Goal: Task Accomplishment & Management: Manage account settings

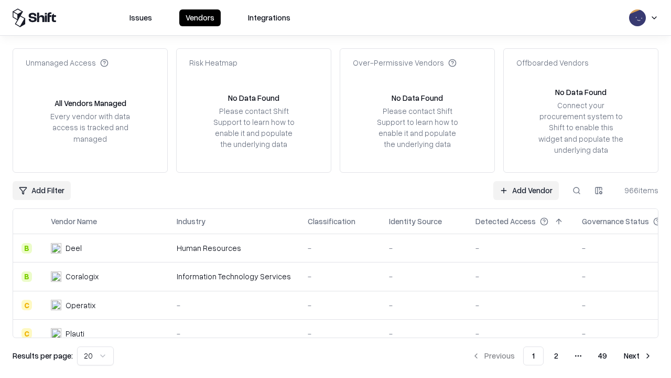
click at [526, 190] on link "Add Vendor" at bounding box center [526, 190] width 66 height 19
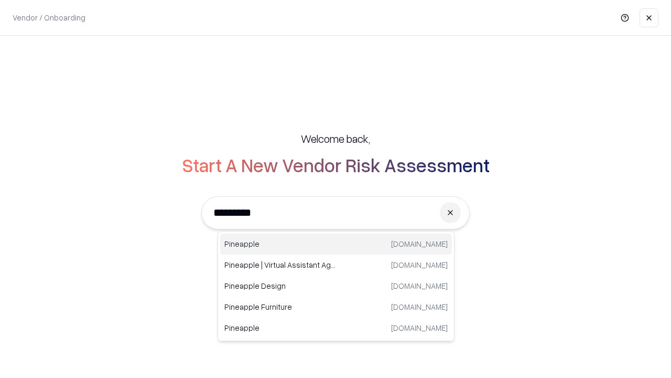
click at [336, 244] on div "Pineapple [DOMAIN_NAME]" at bounding box center [336, 243] width 232 height 21
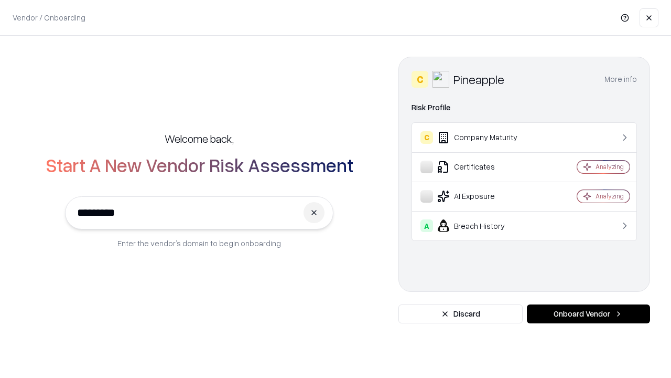
type input "*********"
click at [588, 314] on button "Onboard Vendor" at bounding box center [588, 313] width 123 height 19
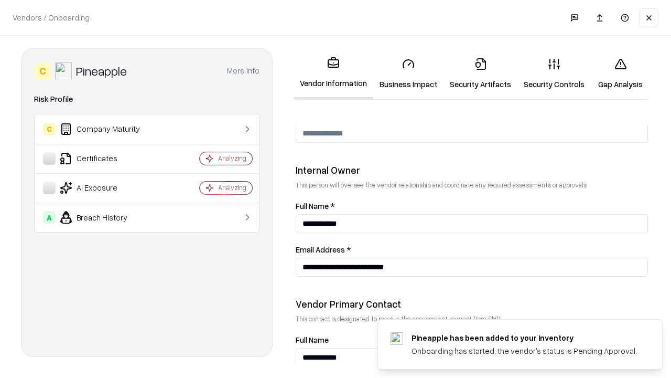
scroll to position [543, 0]
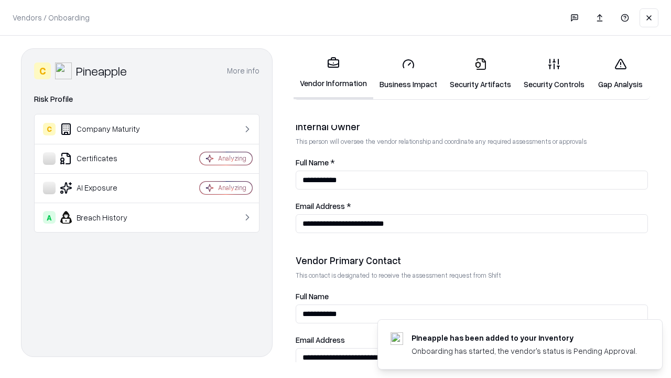
click at [408, 73] on link "Business Impact" at bounding box center [408, 73] width 70 height 49
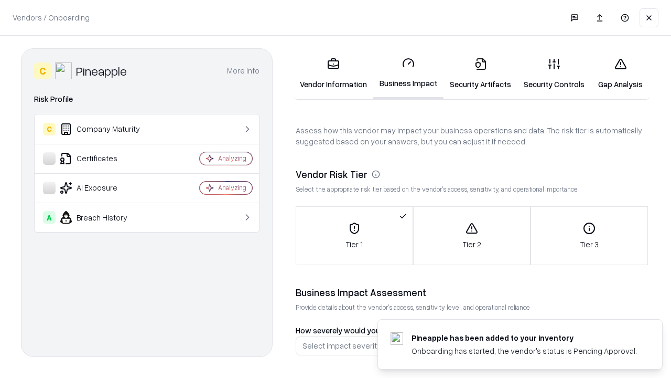
click at [480, 73] on link "Security Artifacts" at bounding box center [481, 73] width 74 height 49
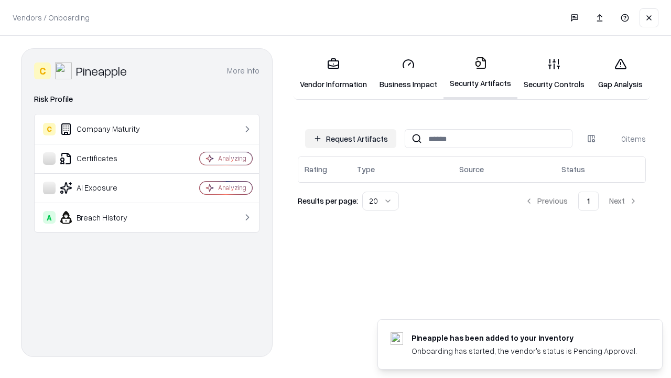
click at [351, 138] on button "Request Artifacts" at bounding box center [350, 138] width 91 height 19
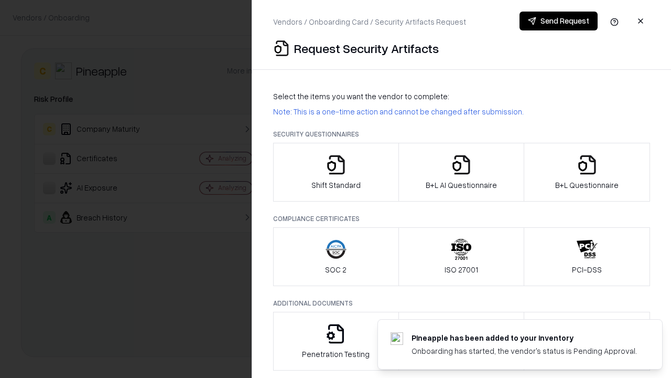
click at [336, 172] on icon "button" at bounding box center [336, 164] width 21 height 21
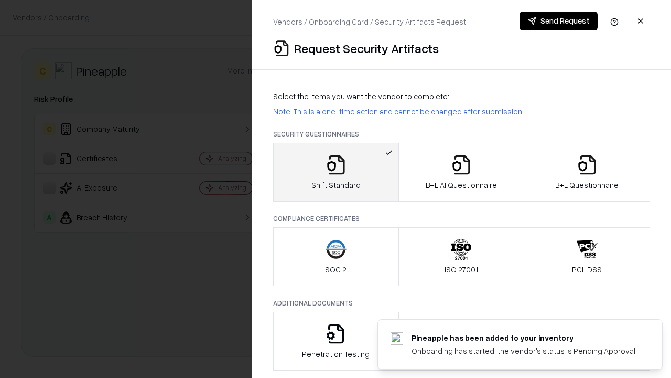
click at [558, 21] on button "Send Request" at bounding box center [559, 21] width 78 height 19
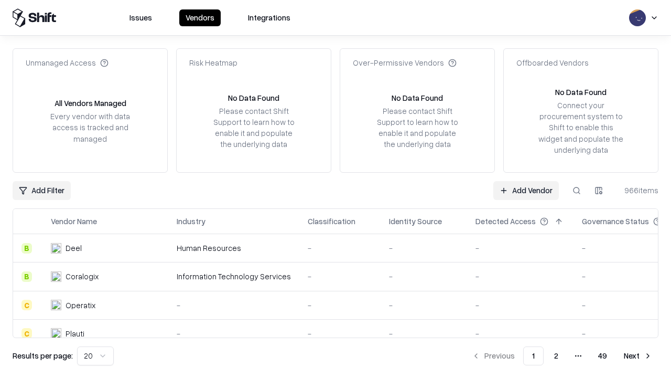
click at [577, 190] on button at bounding box center [576, 190] width 19 height 19
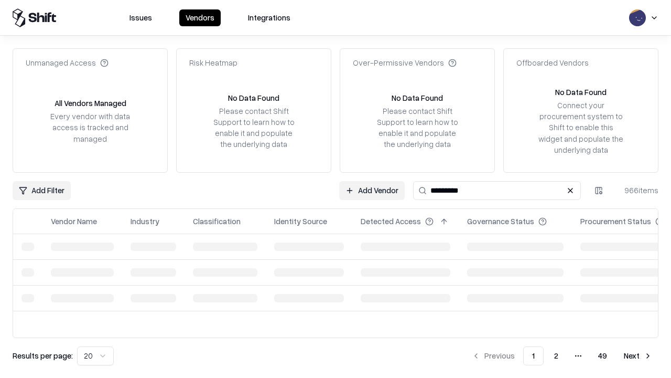
type input "*********"
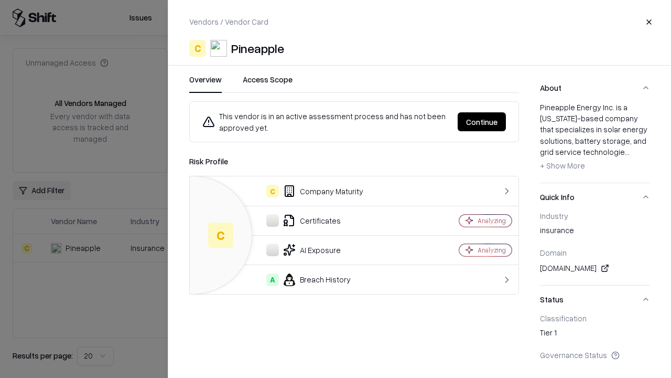
click at [482, 122] on button "Continue" at bounding box center [482, 121] width 48 height 19
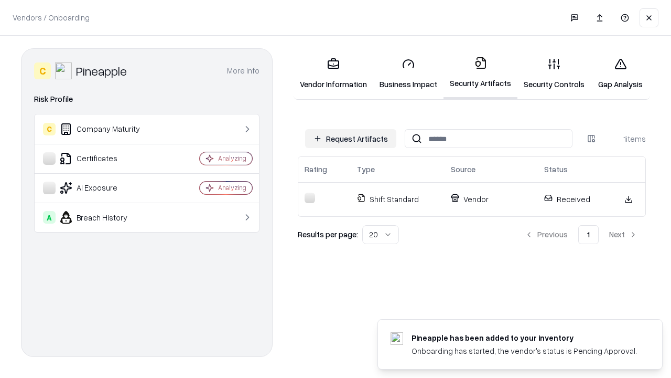
click at [554, 73] on link "Security Controls" at bounding box center [554, 73] width 73 height 49
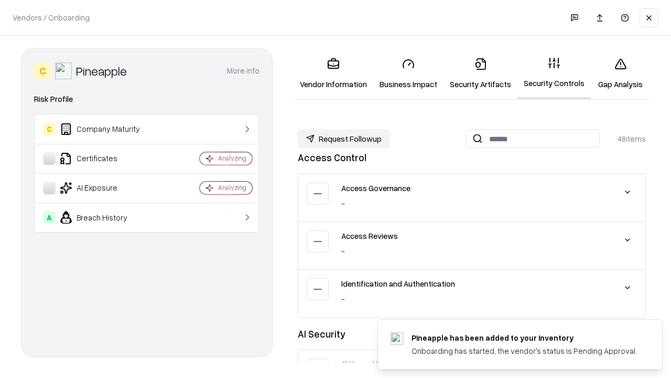
click at [344, 138] on button "Request Followup" at bounding box center [344, 138] width 92 height 19
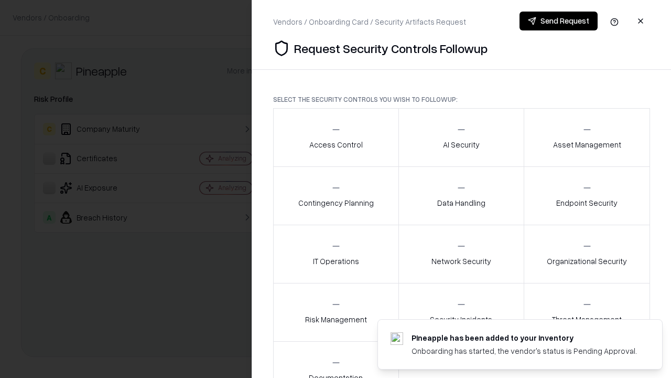
click at [336, 137] on div "Access Control" at bounding box center [335, 137] width 53 height 26
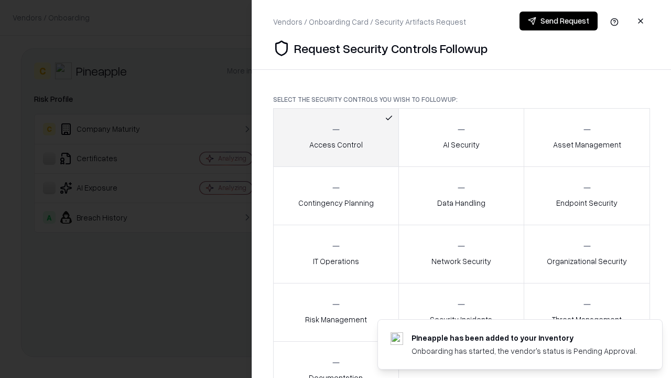
click at [558, 21] on button "Send Request" at bounding box center [559, 21] width 78 height 19
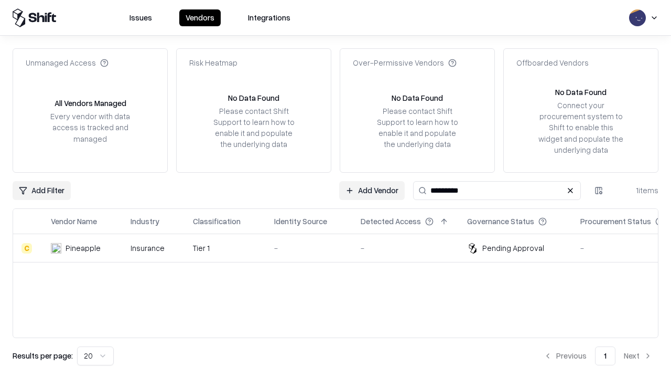
type input "*********"
click at [342, 247] on div "-" at bounding box center [309, 247] width 70 height 11
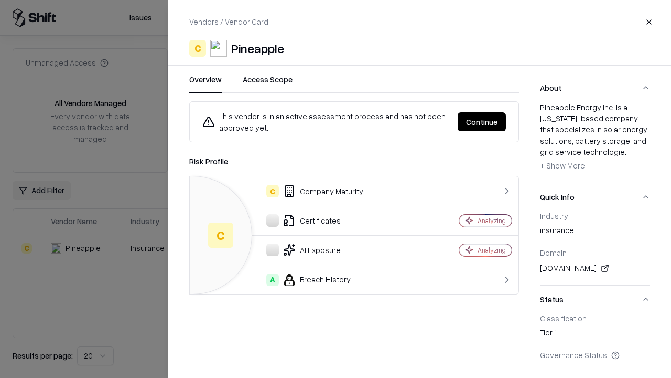
click at [482, 122] on button "Continue" at bounding box center [482, 121] width 48 height 19
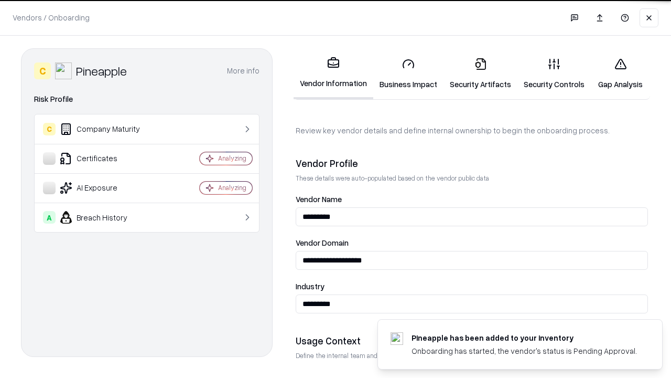
click at [620, 73] on link "Gap Analysis" at bounding box center [620, 73] width 59 height 49
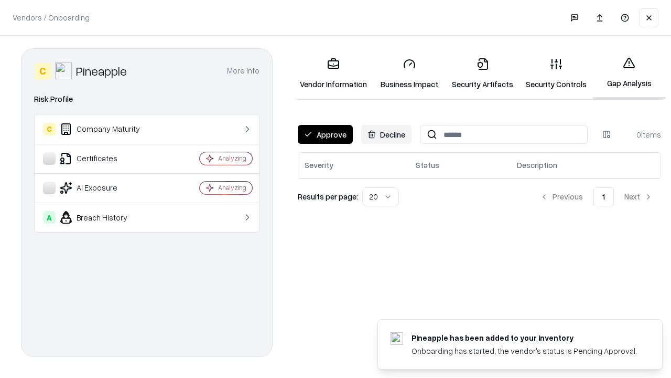
click at [325, 134] on button "Approve" at bounding box center [325, 134] width 55 height 19
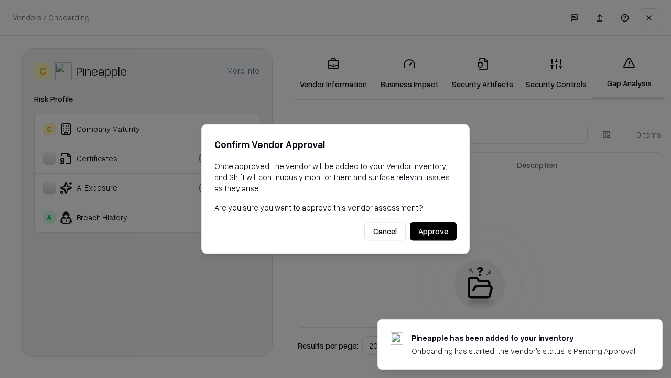
click at [433, 231] on button "Approve" at bounding box center [433, 231] width 47 height 19
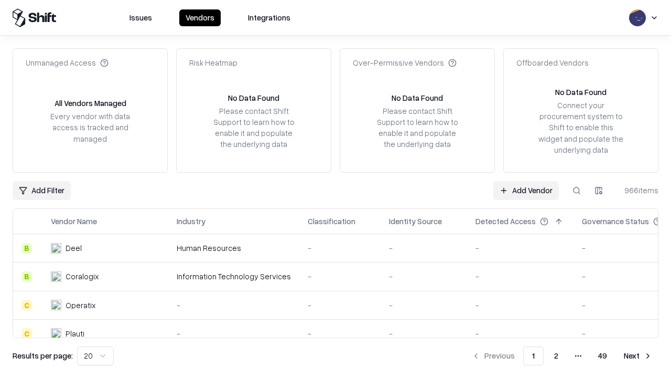
type input "*********"
click at [526, 190] on link "Add Vendor" at bounding box center [526, 190] width 66 height 19
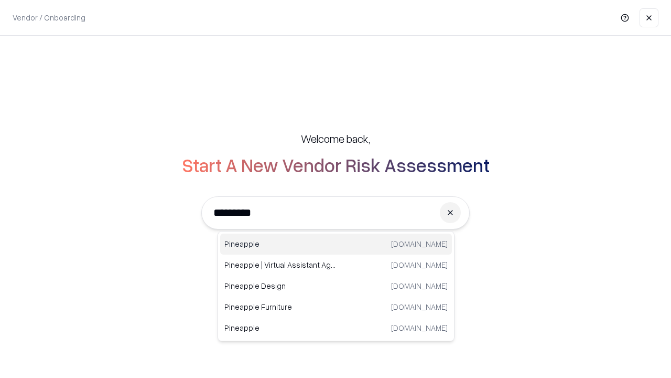
click at [336, 244] on div "Pineapple [DOMAIN_NAME]" at bounding box center [336, 243] width 232 height 21
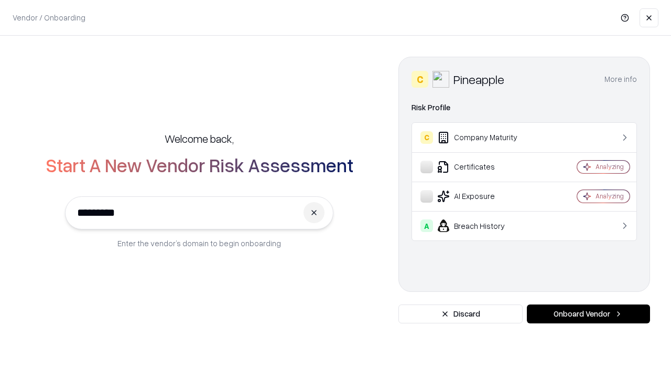
type input "*********"
click at [588, 314] on button "Onboard Vendor" at bounding box center [588, 313] width 123 height 19
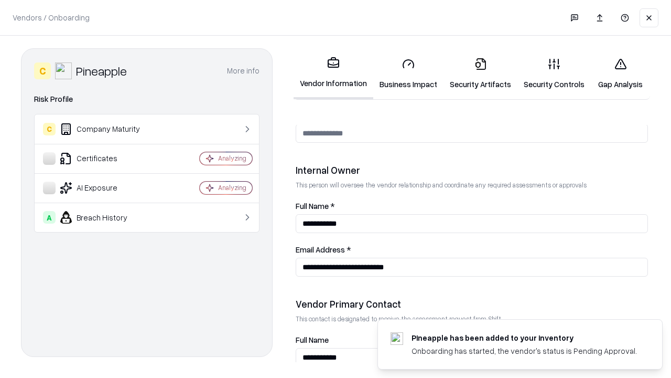
scroll to position [543, 0]
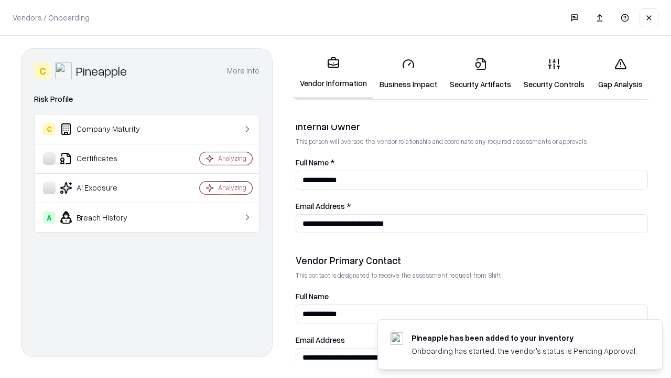
click at [620, 73] on link "Gap Analysis" at bounding box center [620, 73] width 59 height 49
